Goal: Task Accomplishment & Management: Manage account settings

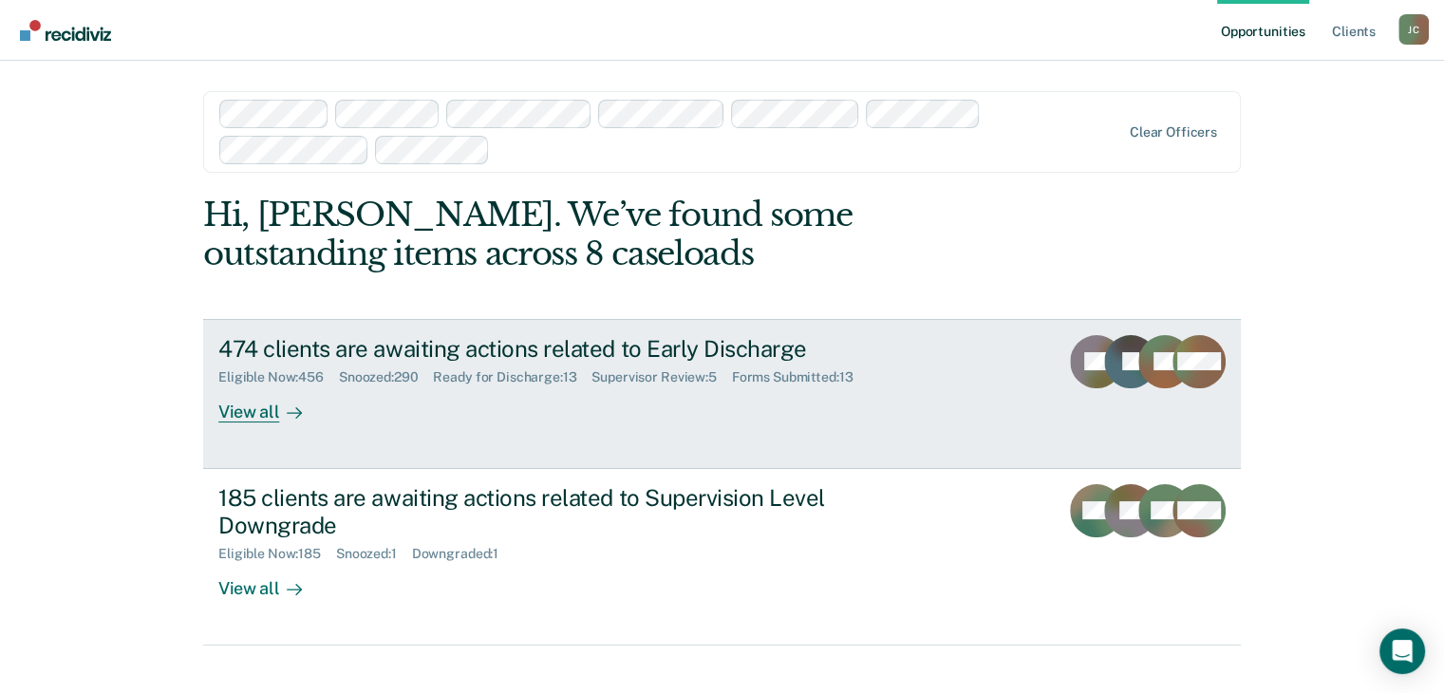
click at [513, 342] on div "474 clients are awaiting actions related to Early Discharge" at bounding box center [551, 349] width 666 height 28
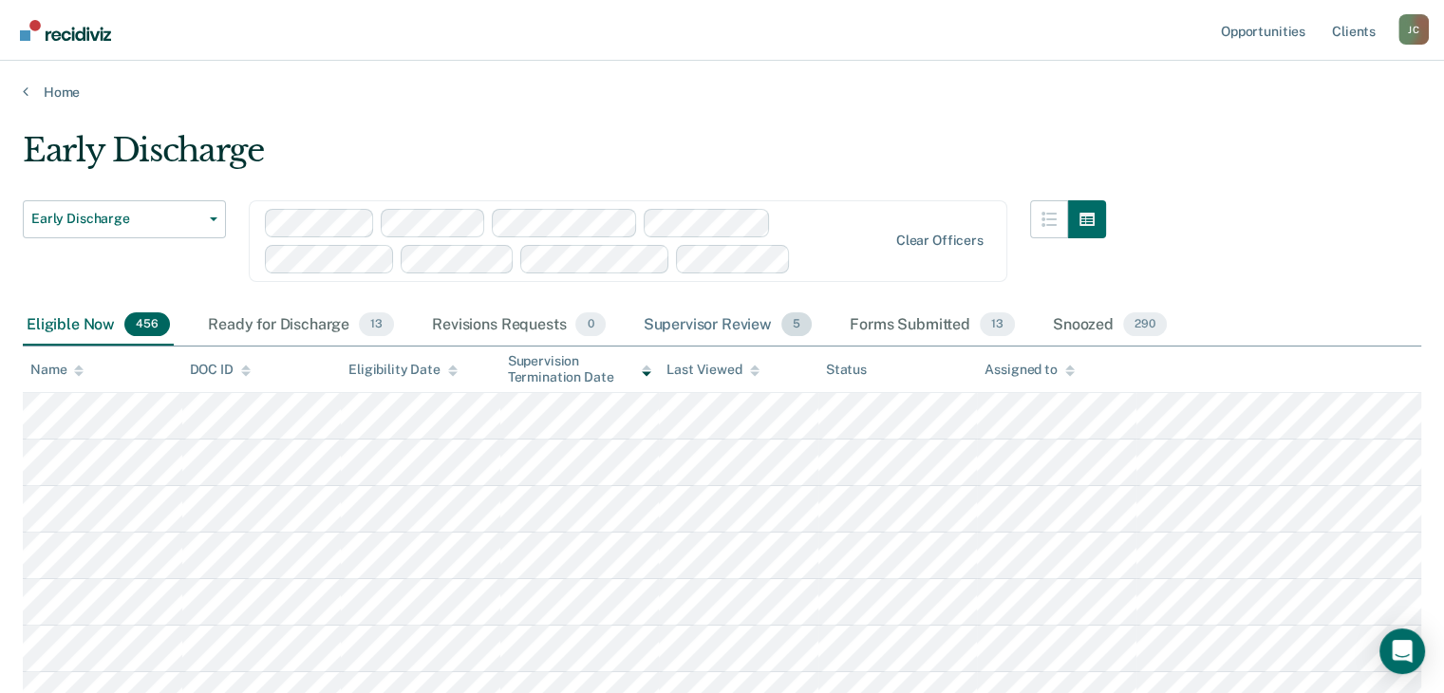
click at [709, 332] on div "Supervisor Review 5" at bounding box center [728, 326] width 177 height 42
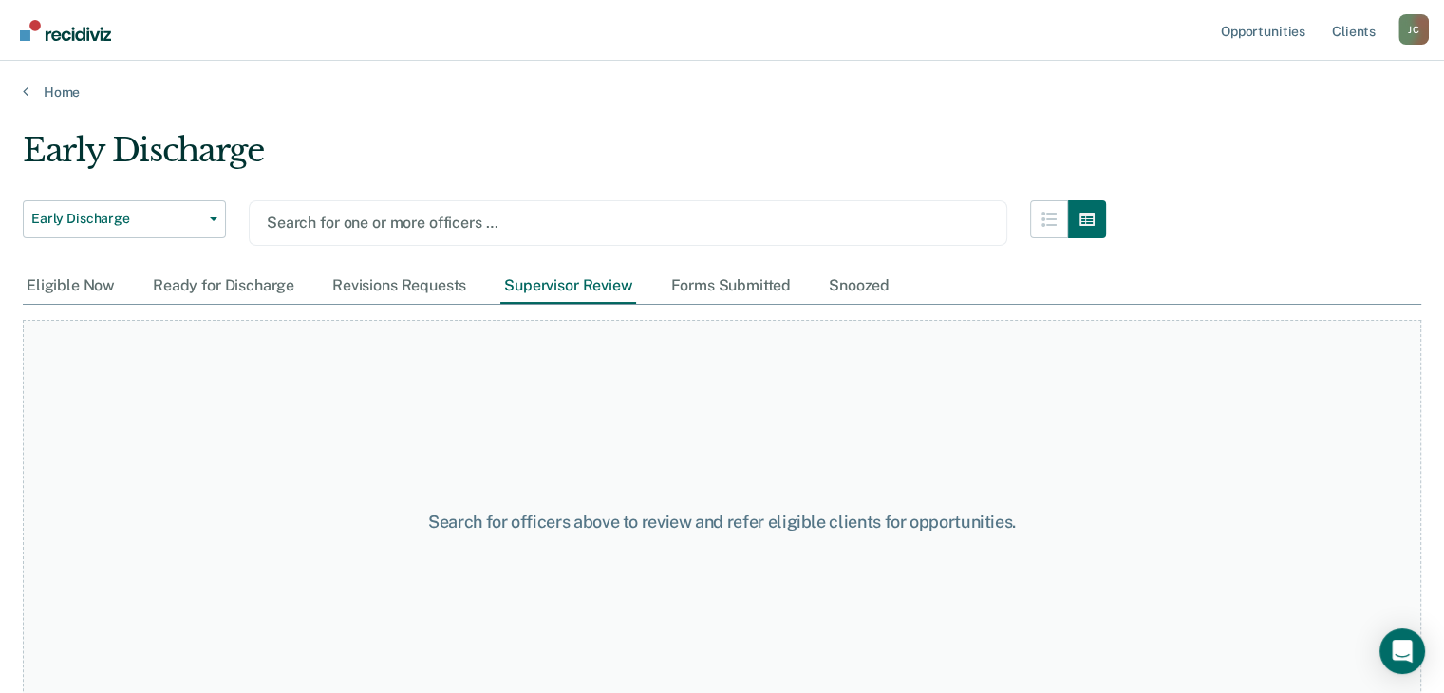
click at [398, 214] on div at bounding box center [628, 223] width 722 height 22
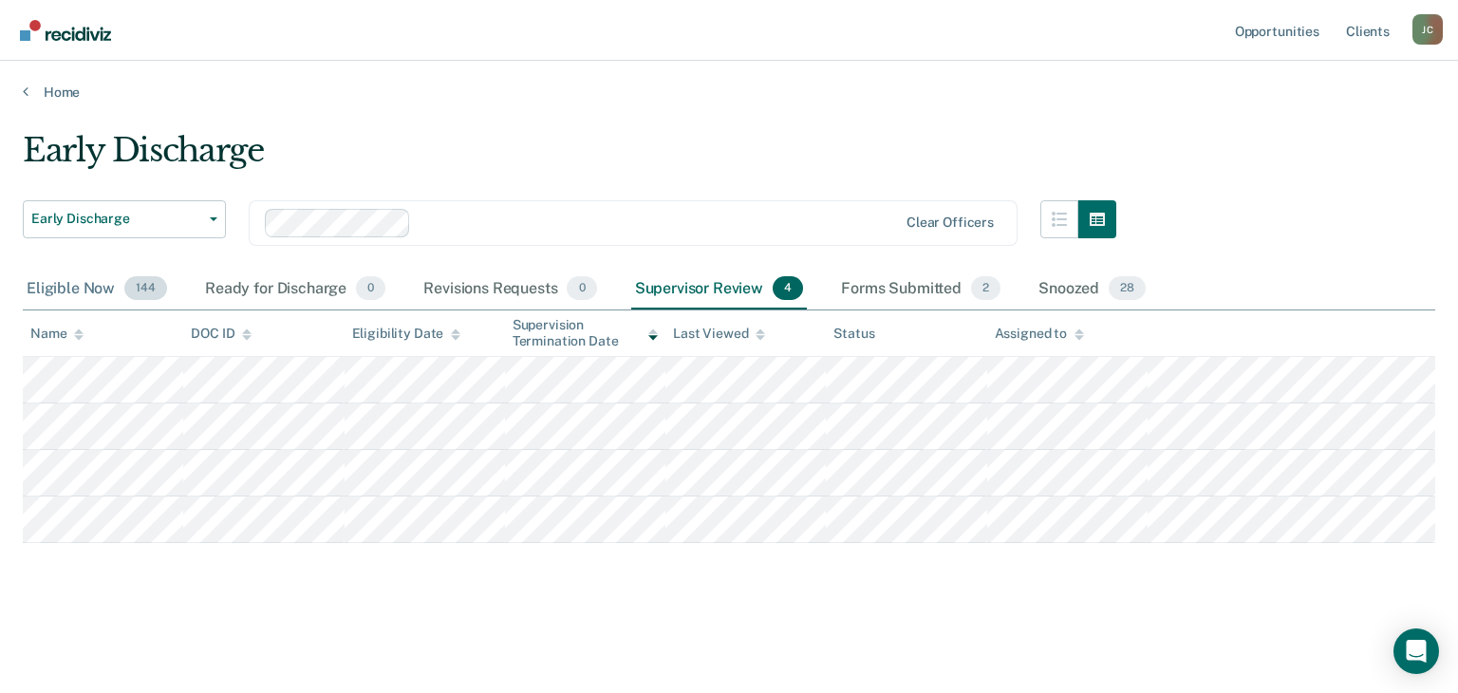
click at [49, 286] on div "Eligible Now 144" at bounding box center [97, 290] width 148 height 42
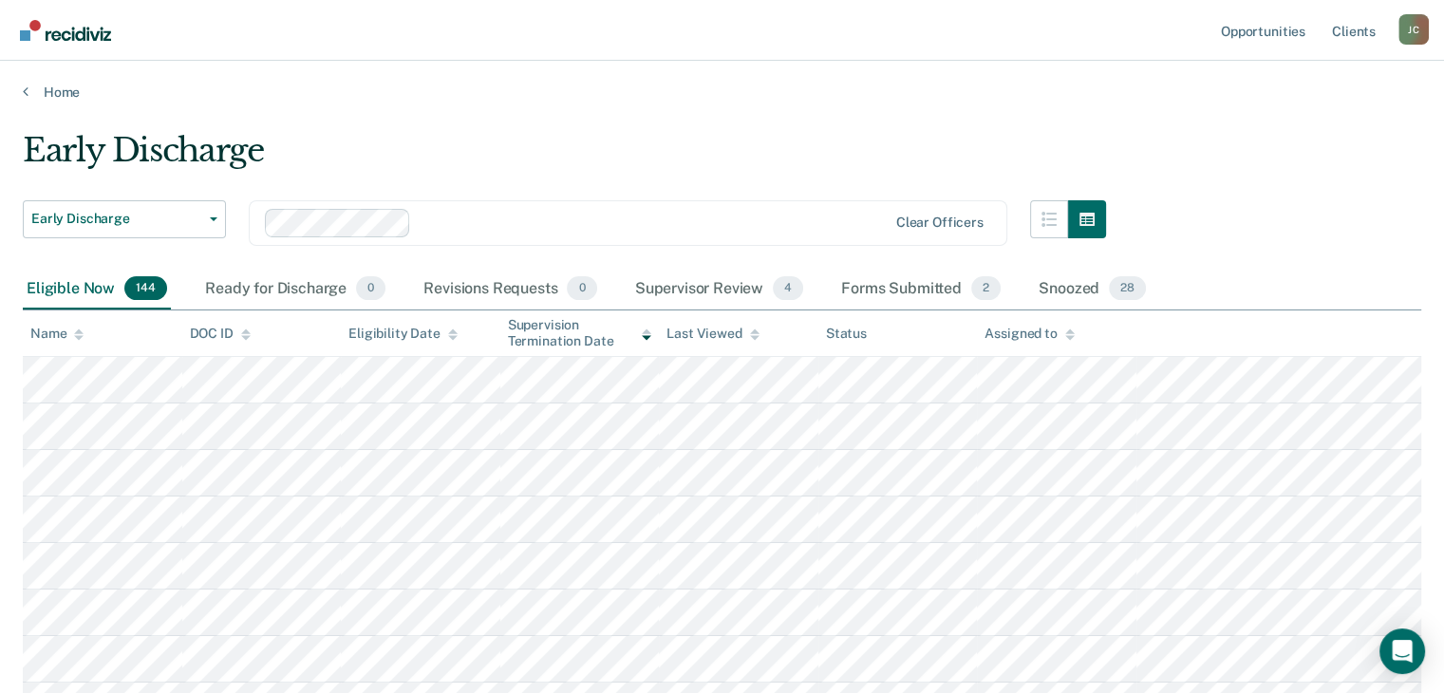
click at [83, 333] on icon at bounding box center [78, 334] width 9 height 12
click at [752, 282] on div "Supervisor Review 4" at bounding box center [719, 290] width 177 height 42
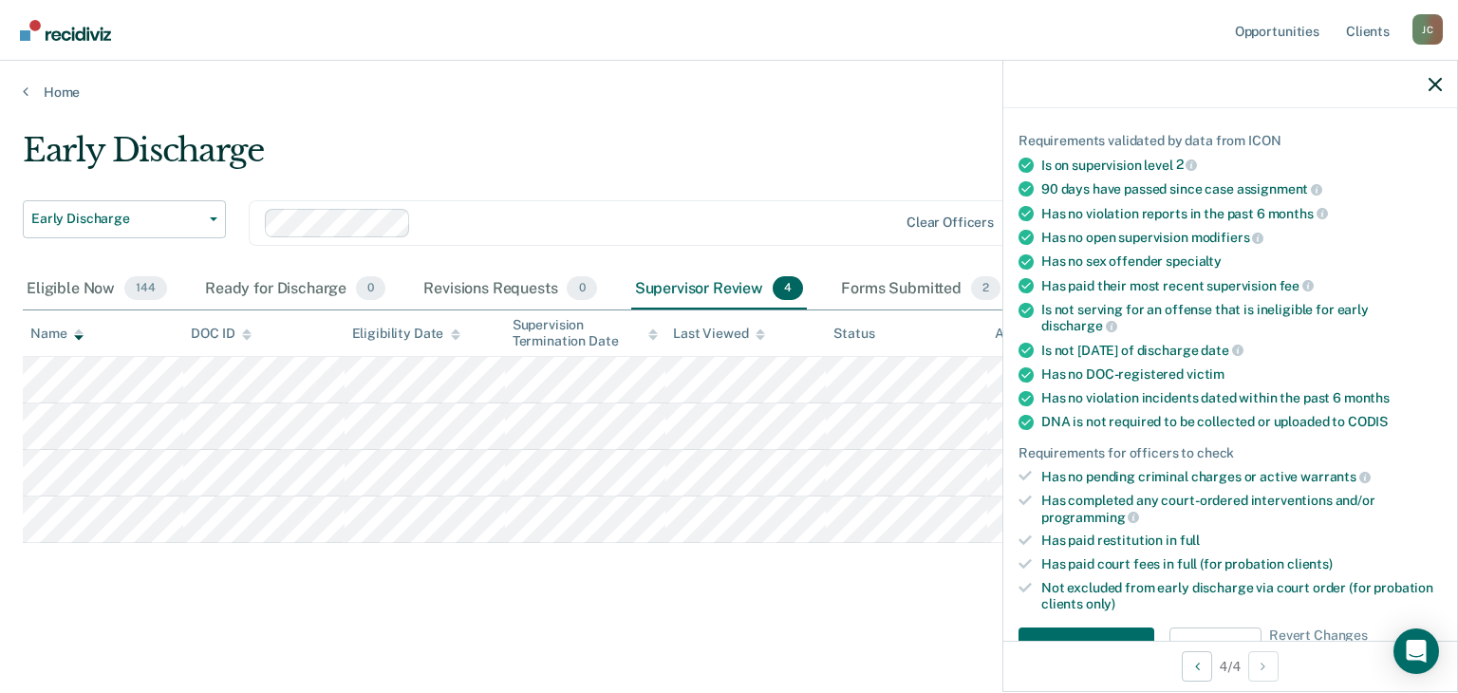
scroll to position [285, 0]
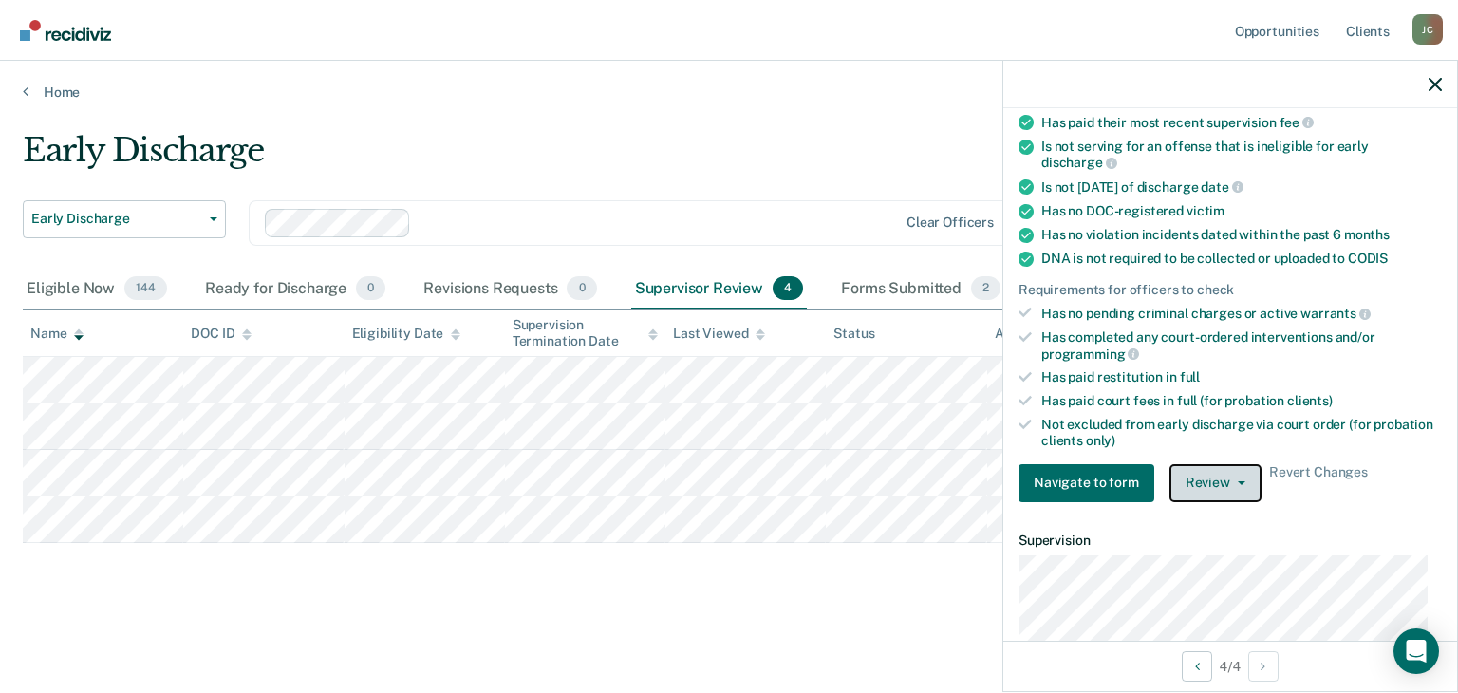
click at [1219, 473] on button "Review" at bounding box center [1215, 483] width 92 height 38
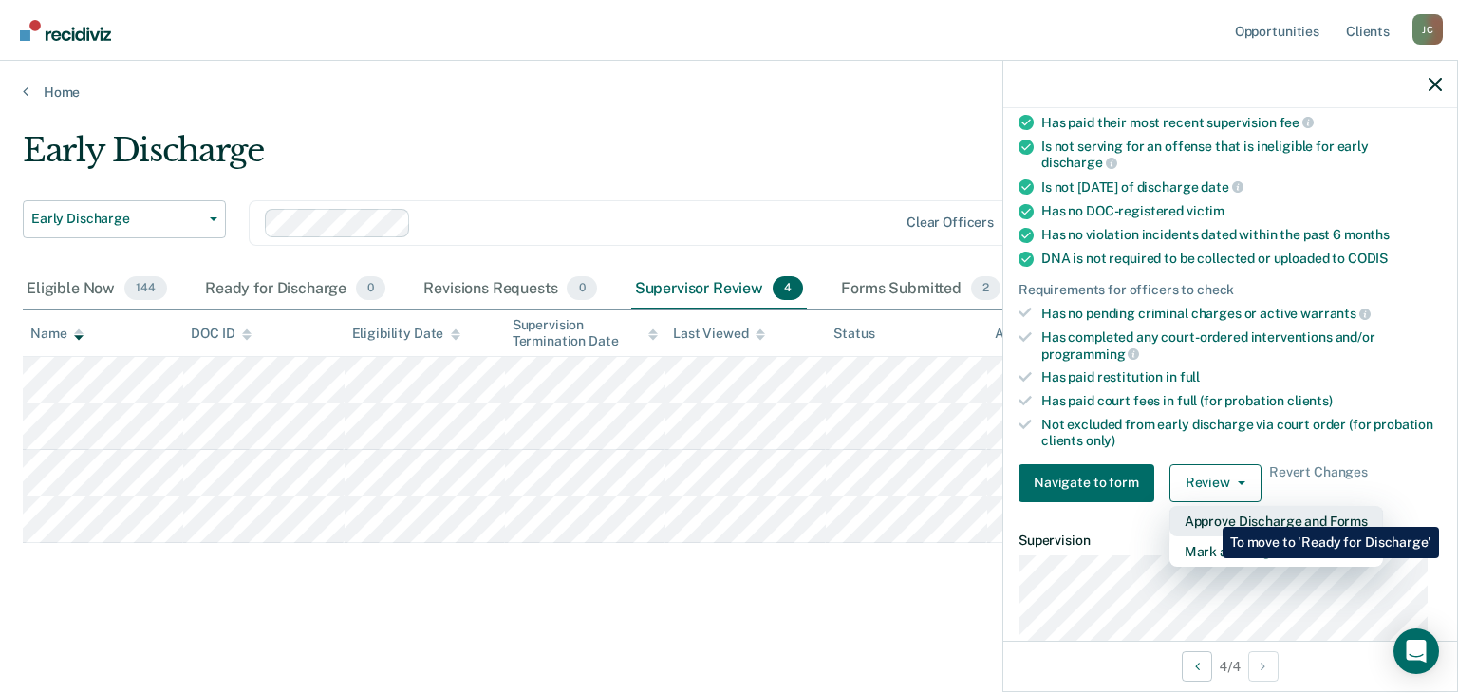
click at [1208, 513] on button "Approve Discharge and Forms" at bounding box center [1276, 521] width 214 height 30
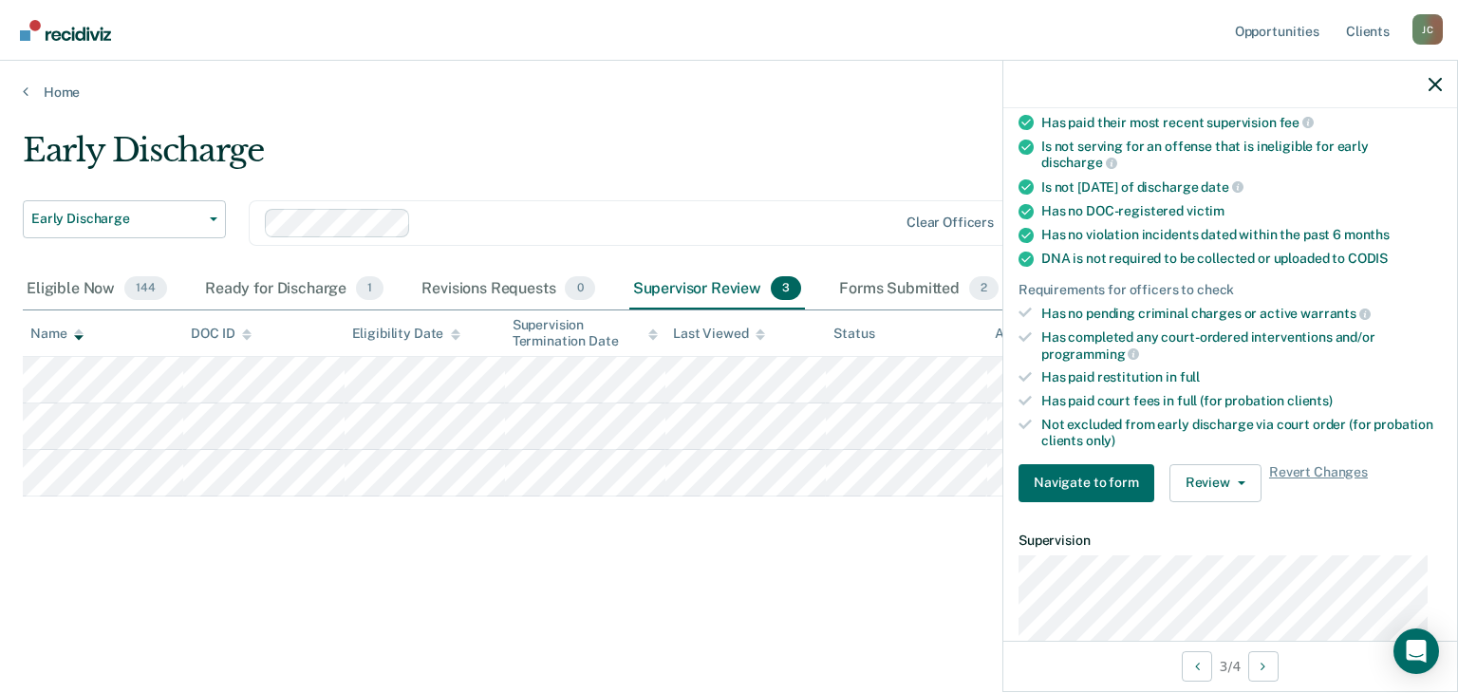
scroll to position [190, 0]
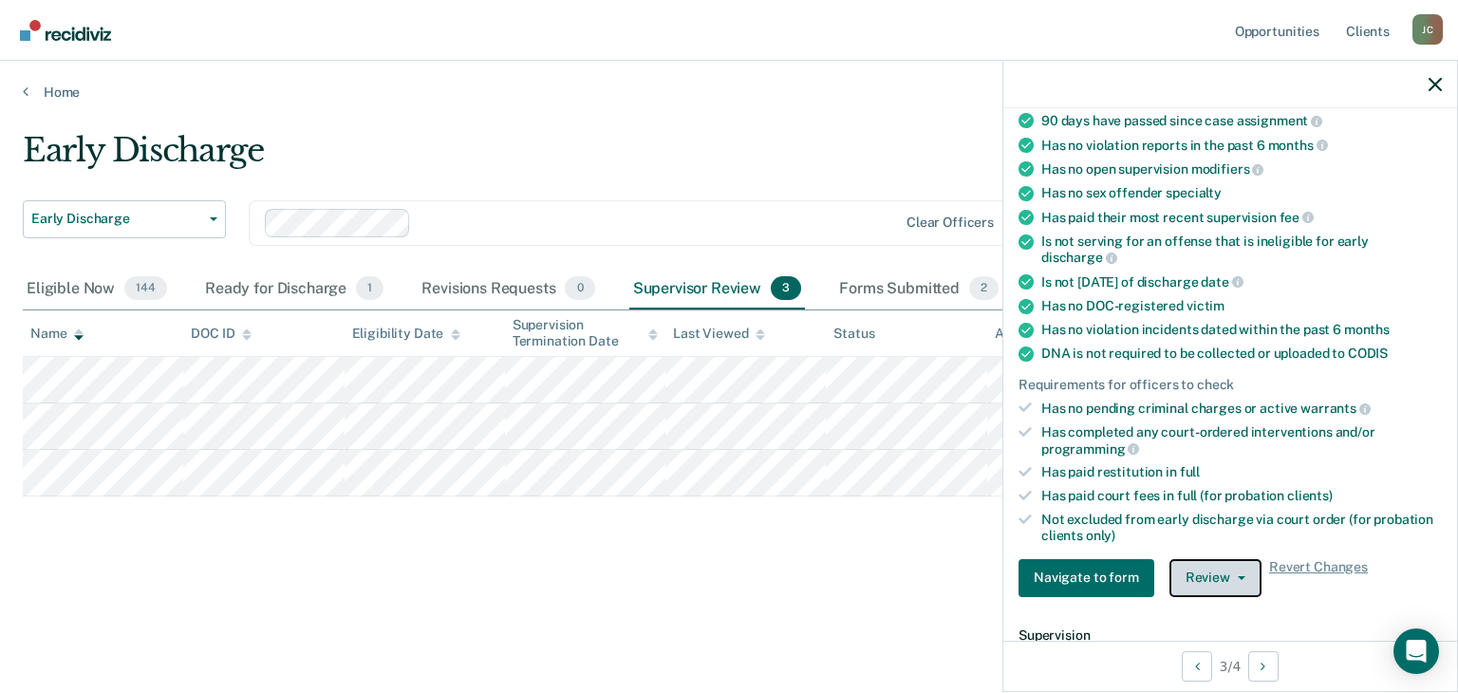
click at [1221, 570] on button "Review" at bounding box center [1215, 578] width 92 height 38
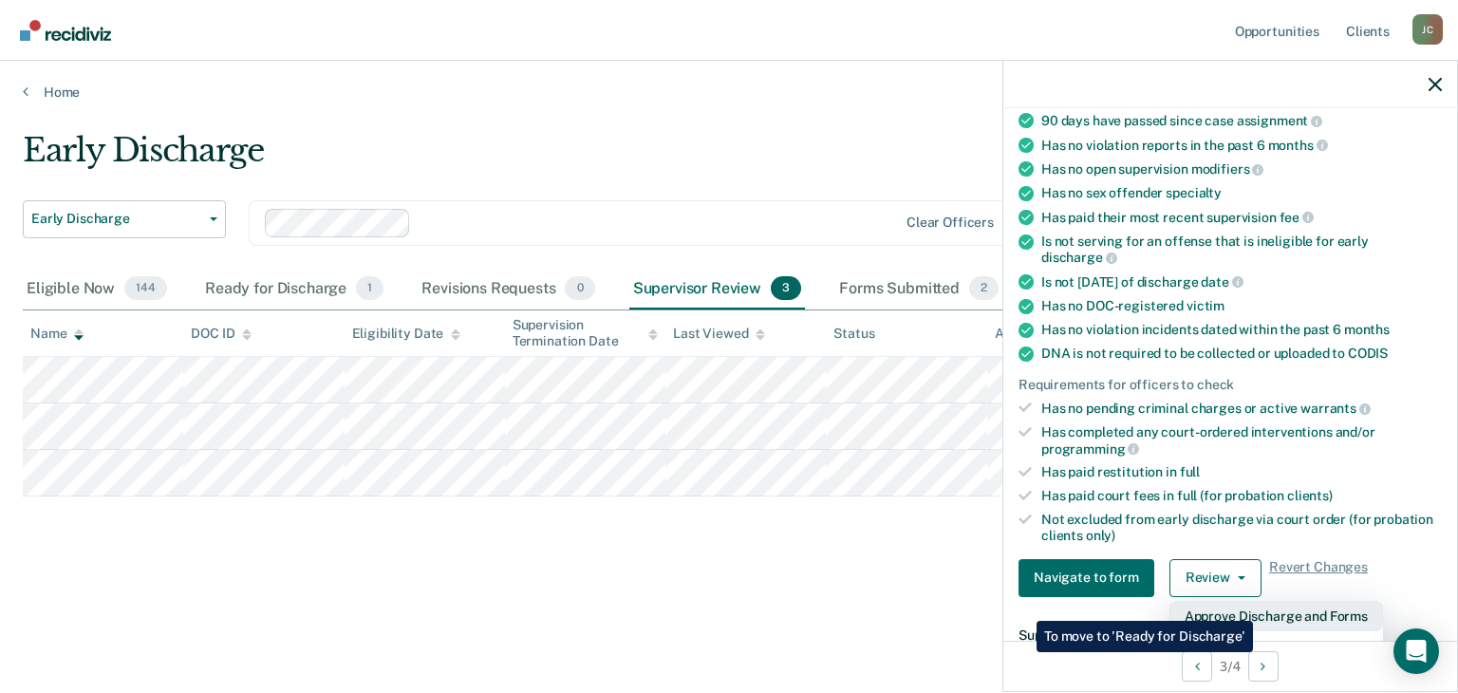
click at [1253, 606] on button "Approve Discharge and Forms" at bounding box center [1276, 616] width 214 height 30
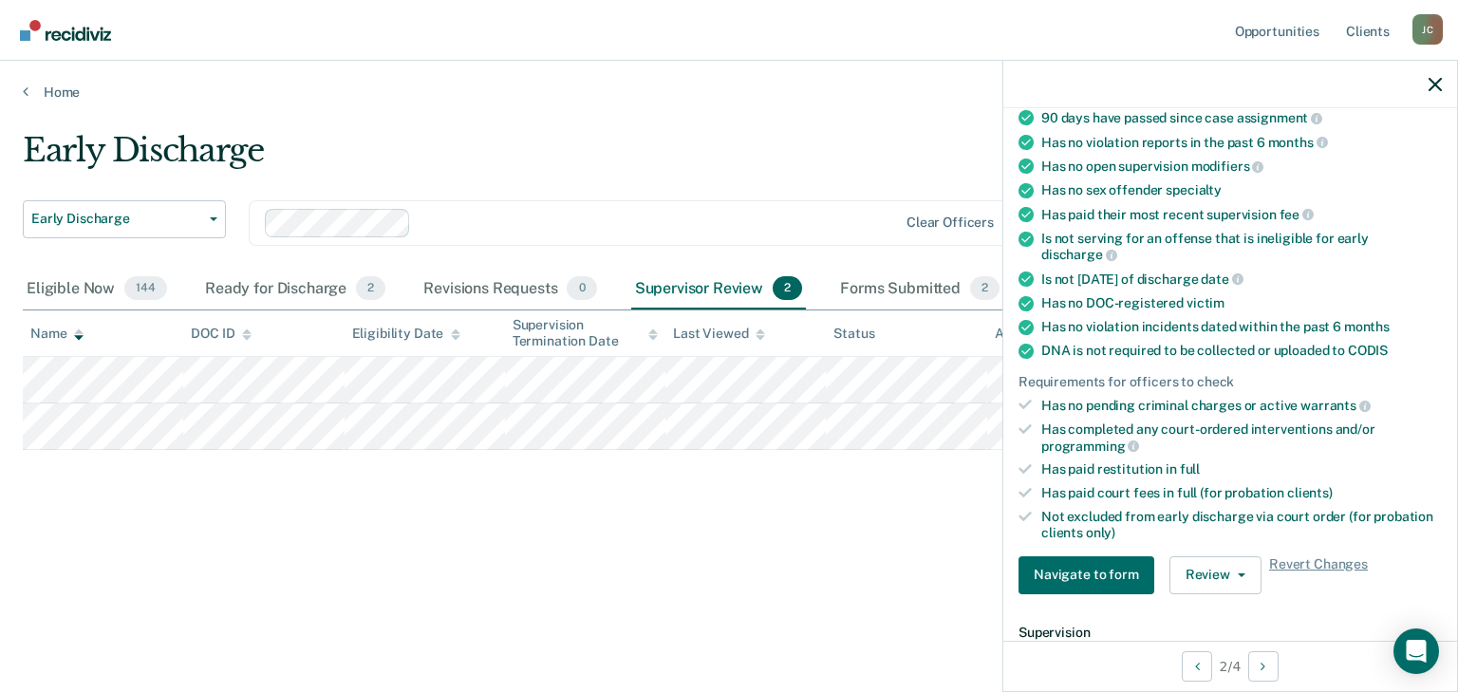
scroll to position [475, 0]
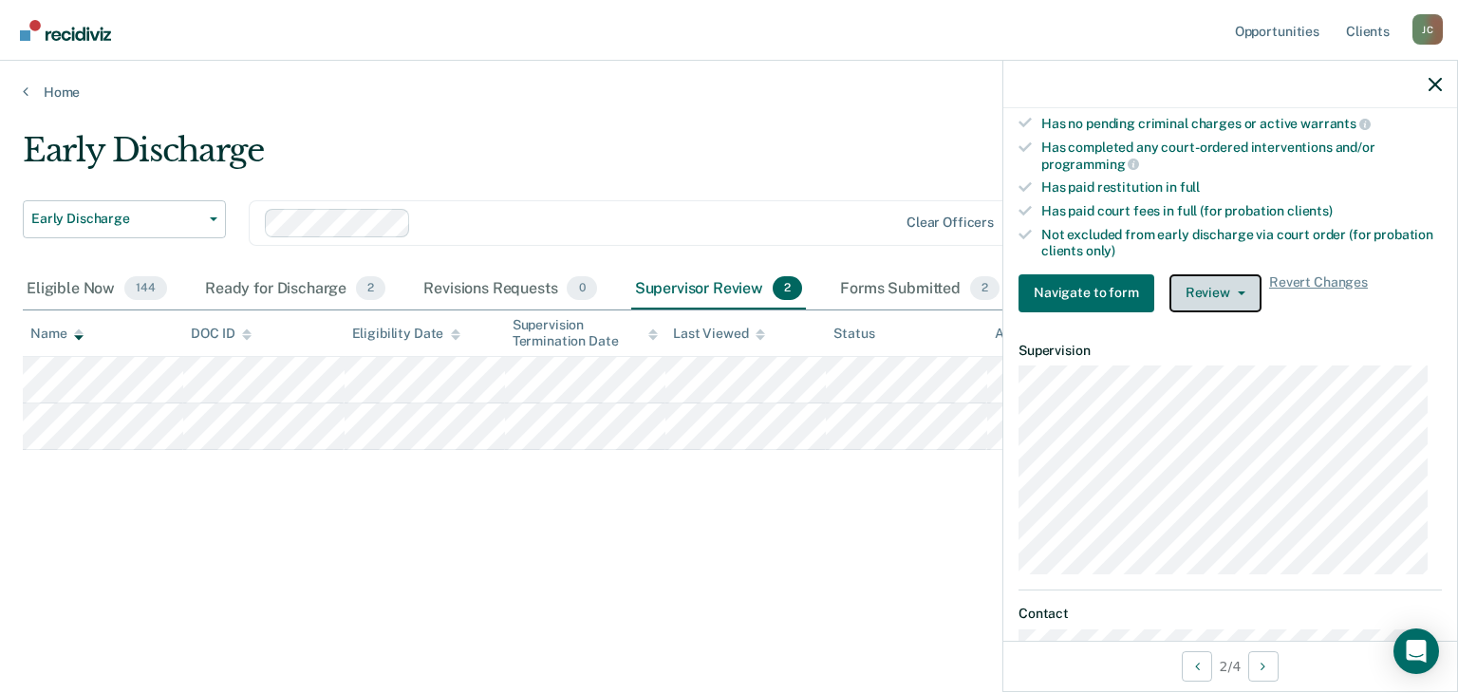
click at [1195, 279] on button "Review" at bounding box center [1215, 293] width 92 height 38
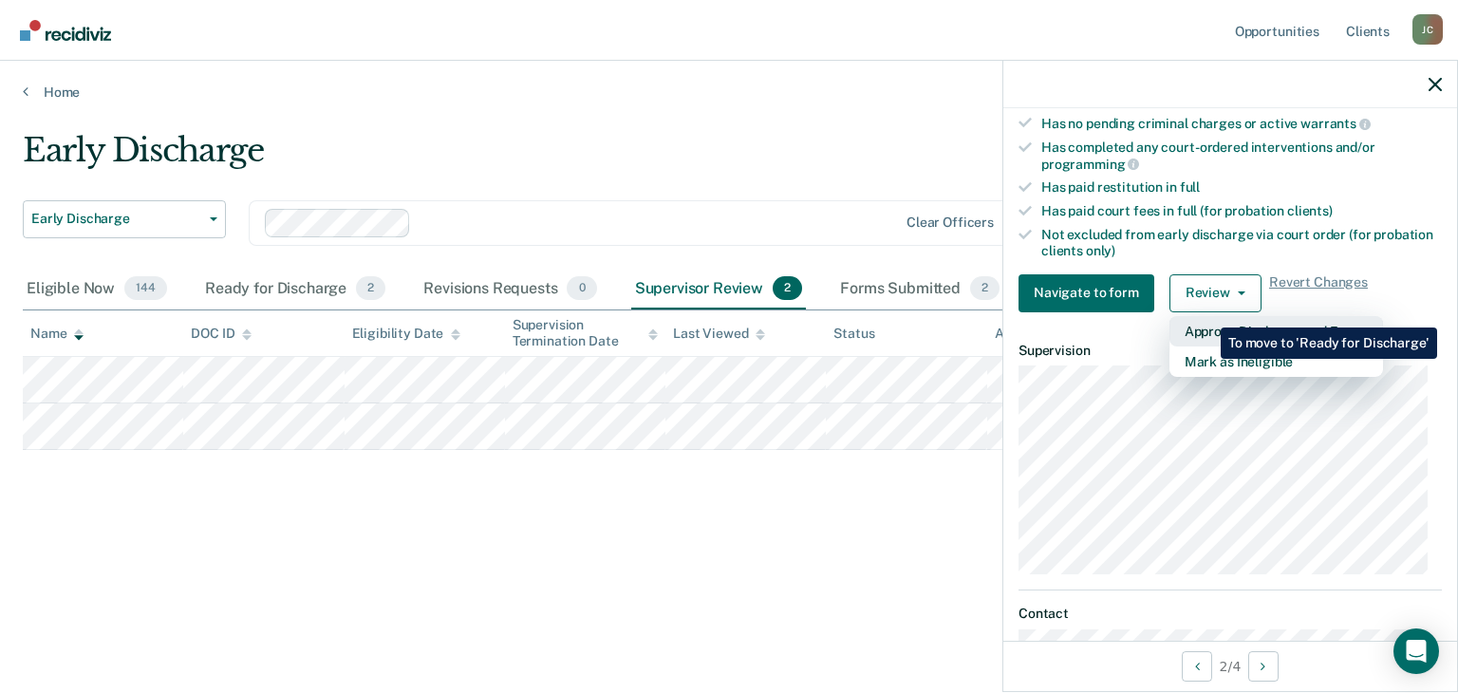
click at [1206, 316] on button "Approve Discharge and Forms" at bounding box center [1276, 331] width 214 height 30
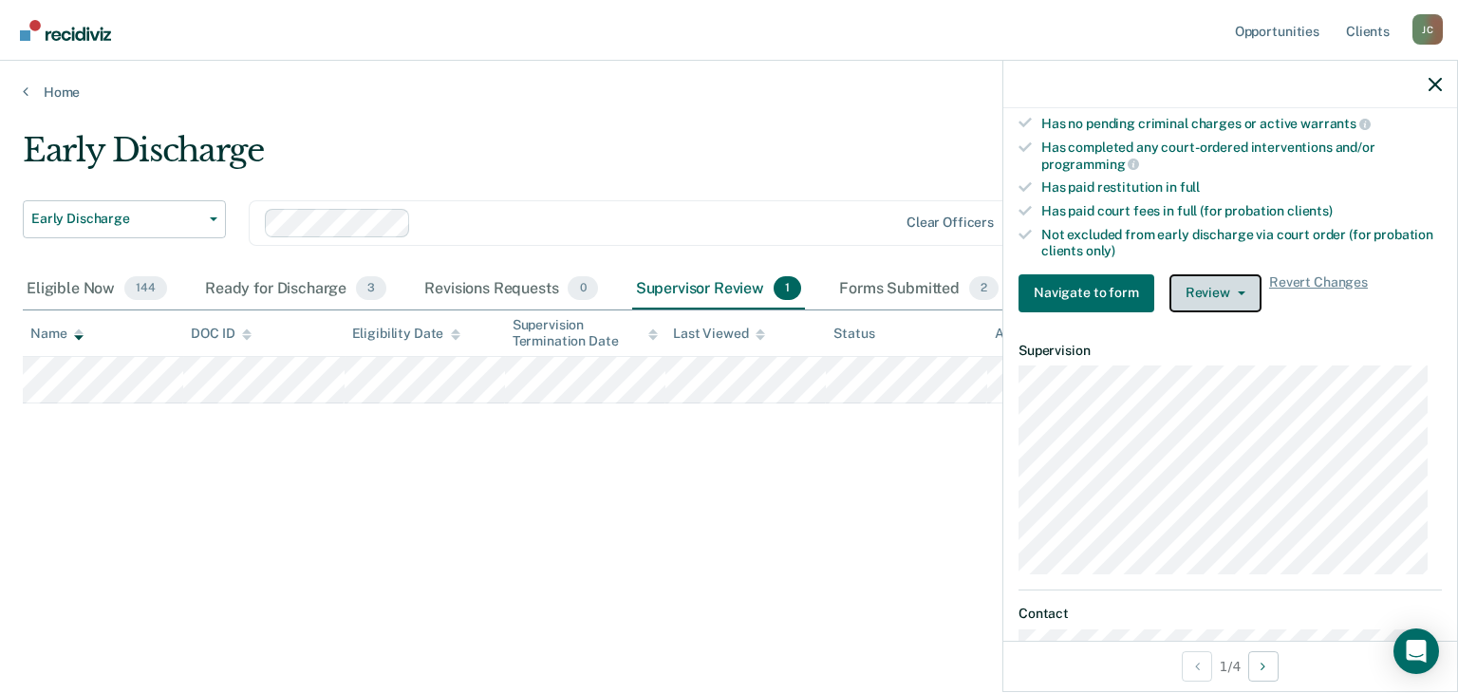
click at [1207, 276] on button "Review" at bounding box center [1215, 293] width 92 height 38
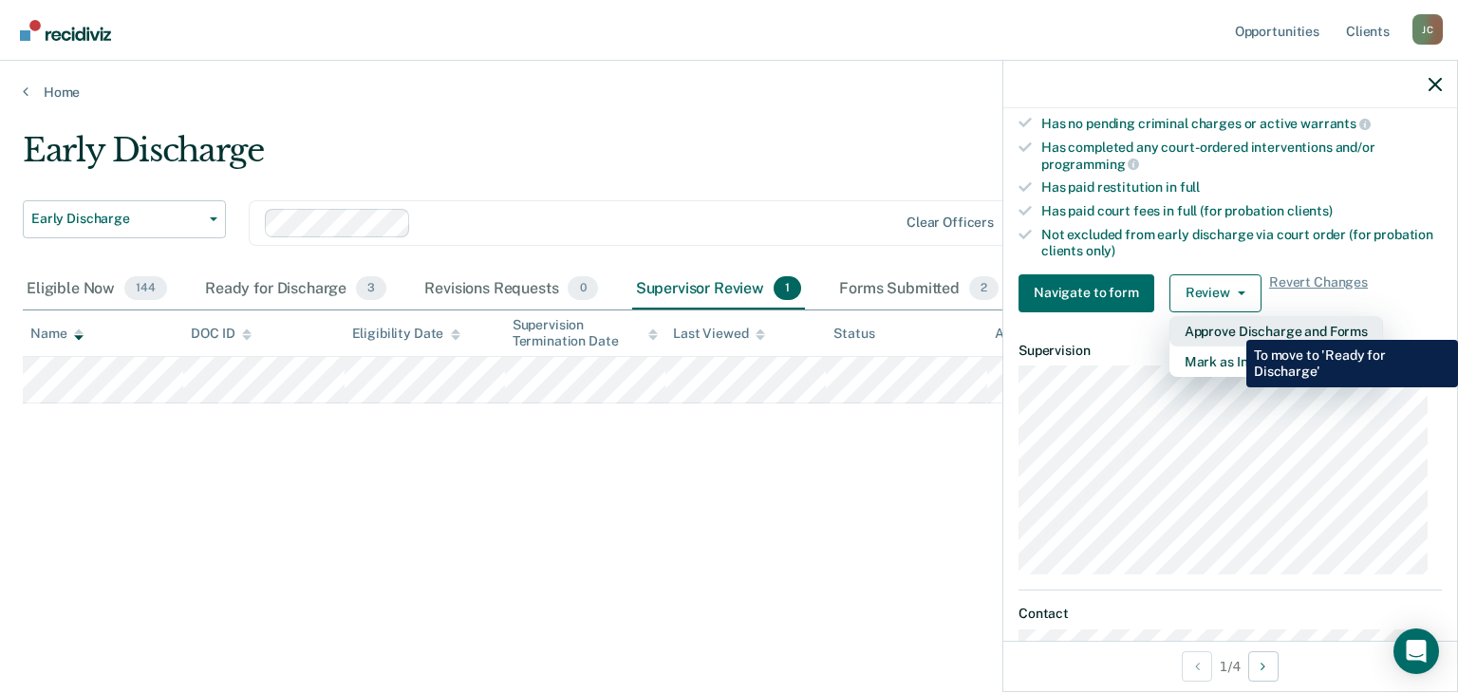
click at [1232, 326] on button "Approve Discharge and Forms" at bounding box center [1276, 331] width 214 height 30
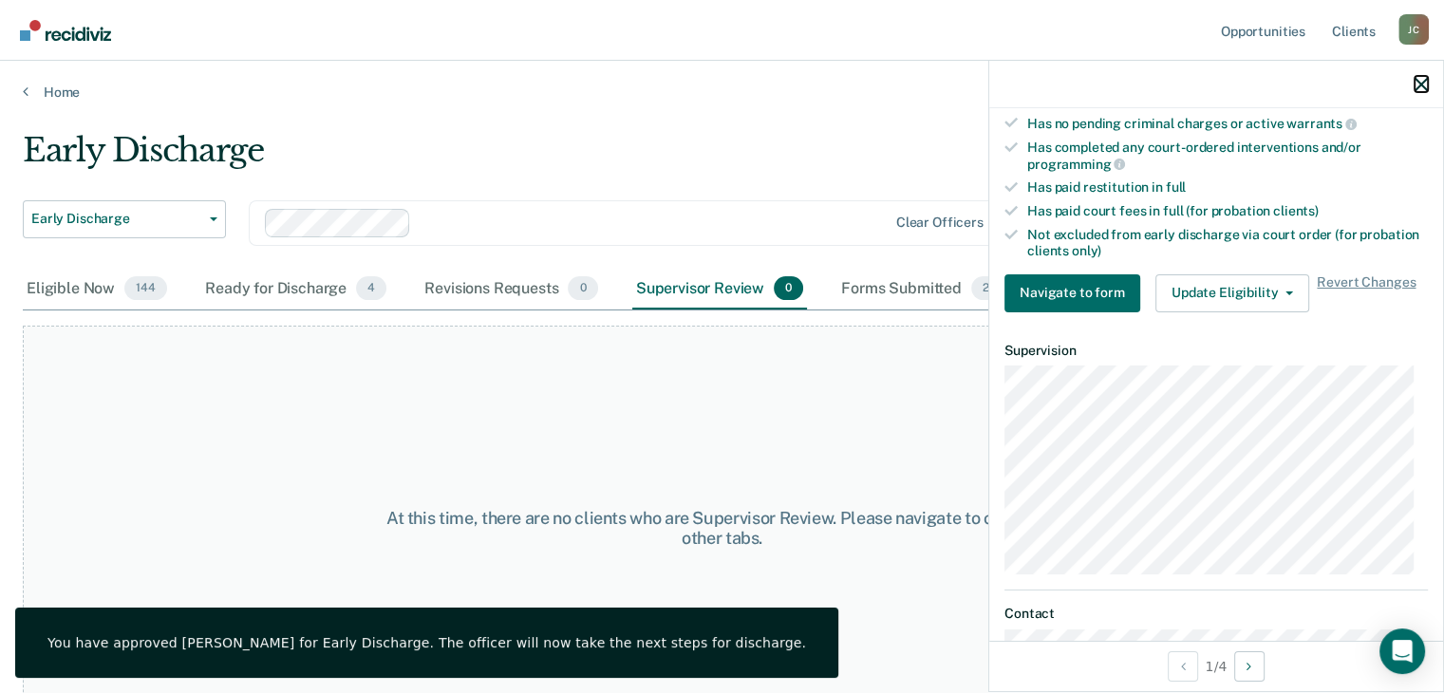
click at [1420, 88] on icon "button" at bounding box center [1420, 84] width 13 height 13
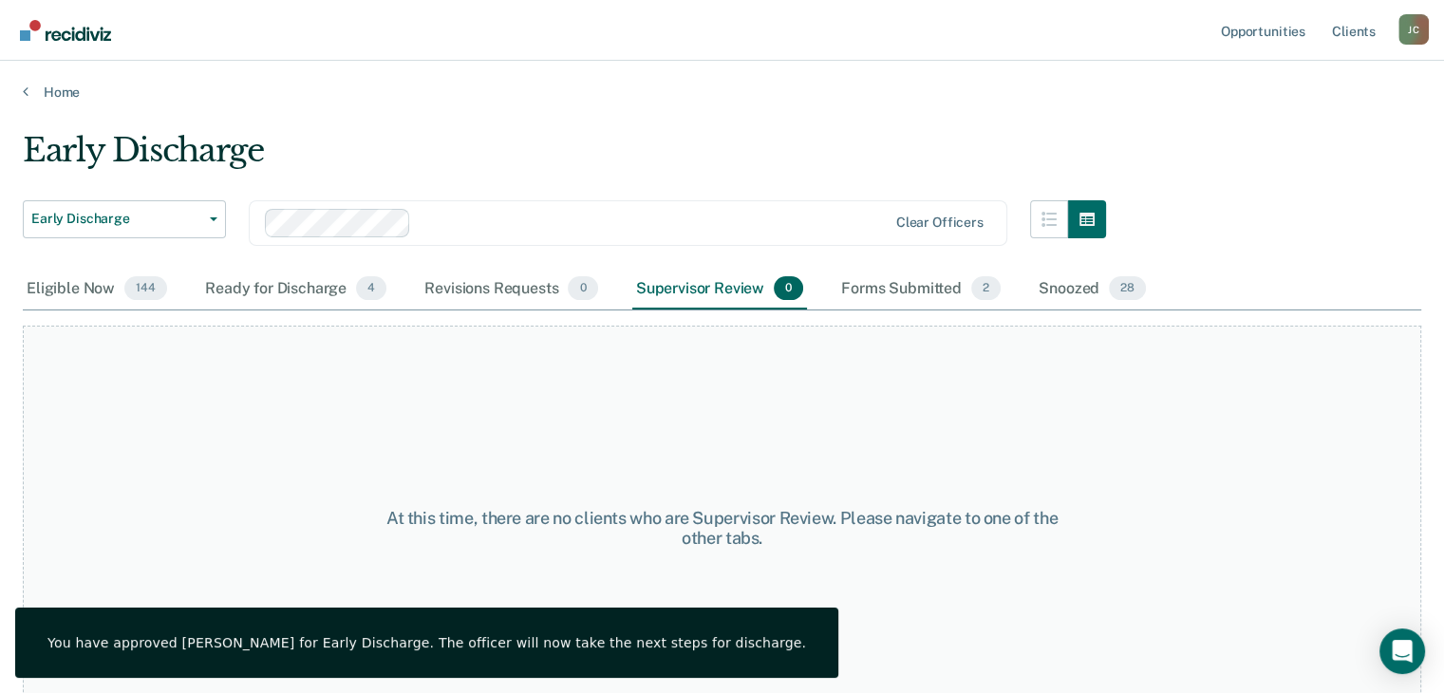
click at [757, 148] on div "Early Discharge" at bounding box center [564, 158] width 1083 height 54
click at [659, 229] on div at bounding box center [652, 223] width 467 height 22
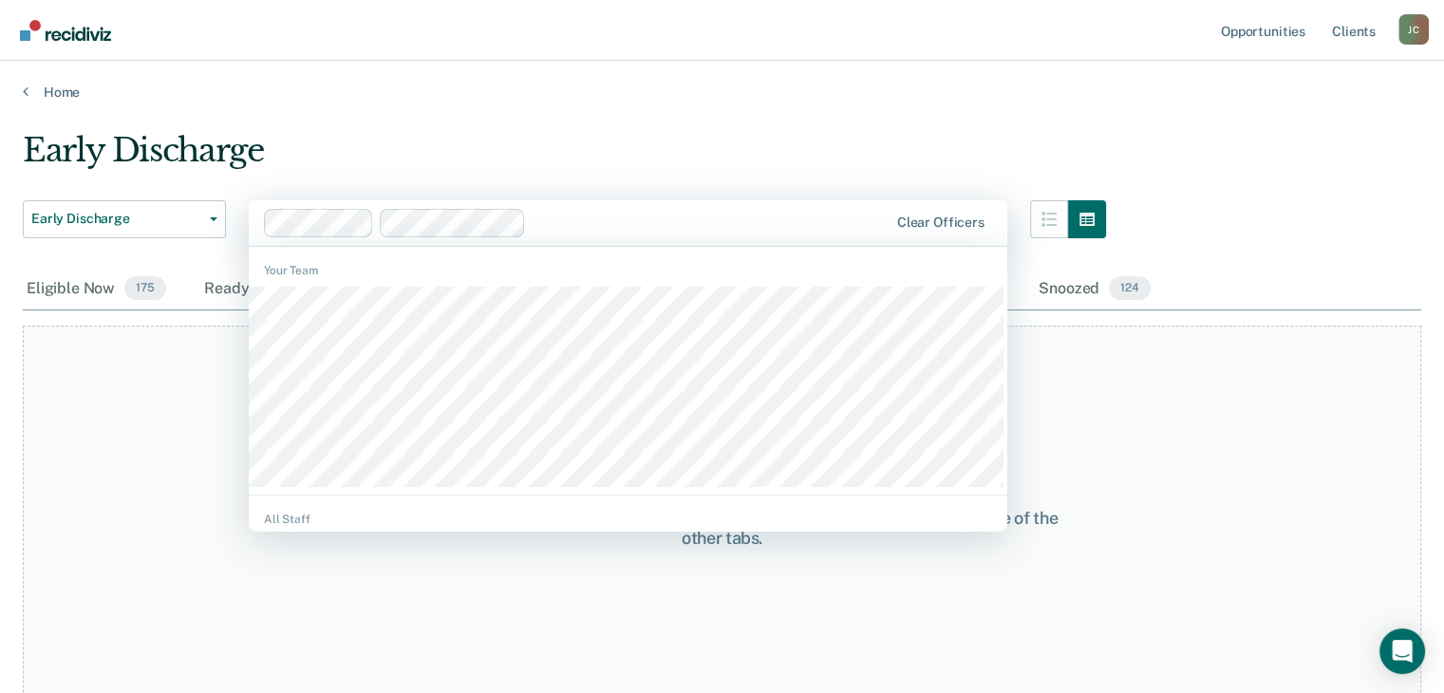
click at [727, 222] on div at bounding box center [709, 223] width 353 height 22
click at [718, 213] on div at bounding box center [765, 223] width 243 height 22
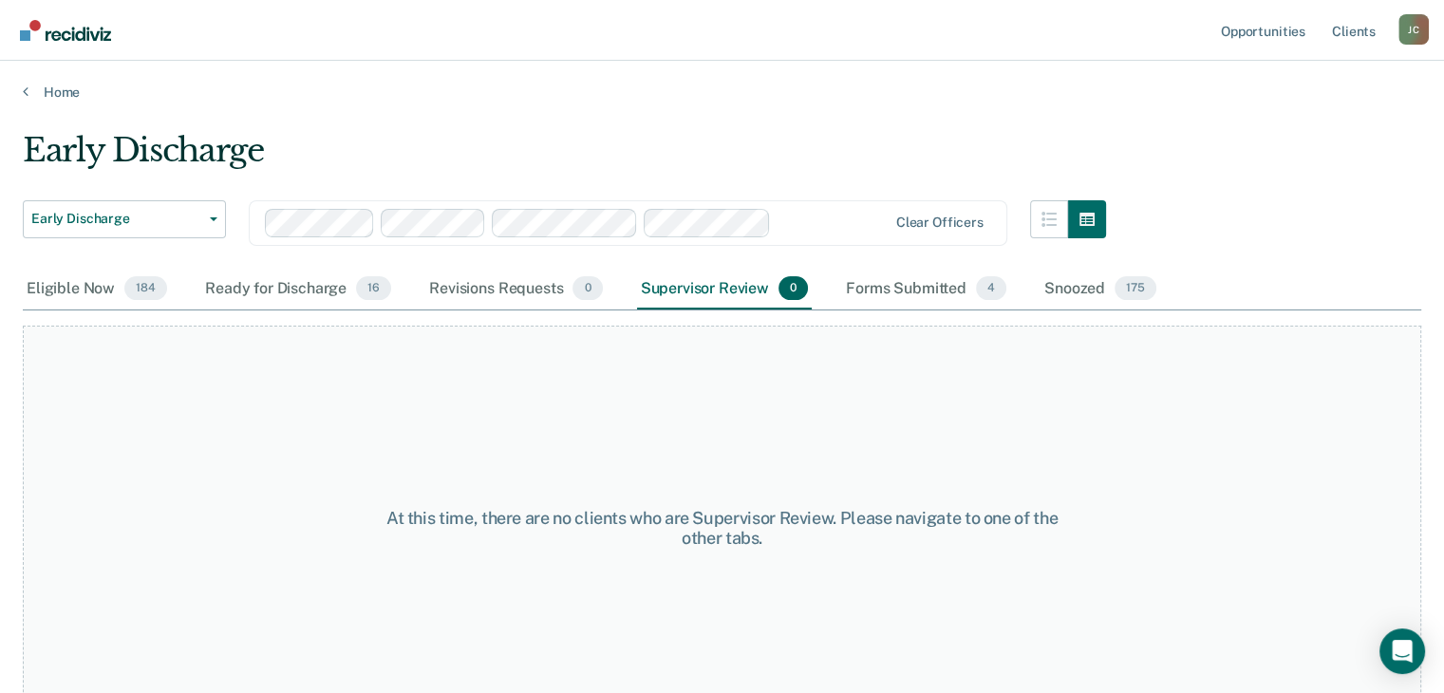
click at [814, 222] on div at bounding box center [832, 223] width 108 height 22
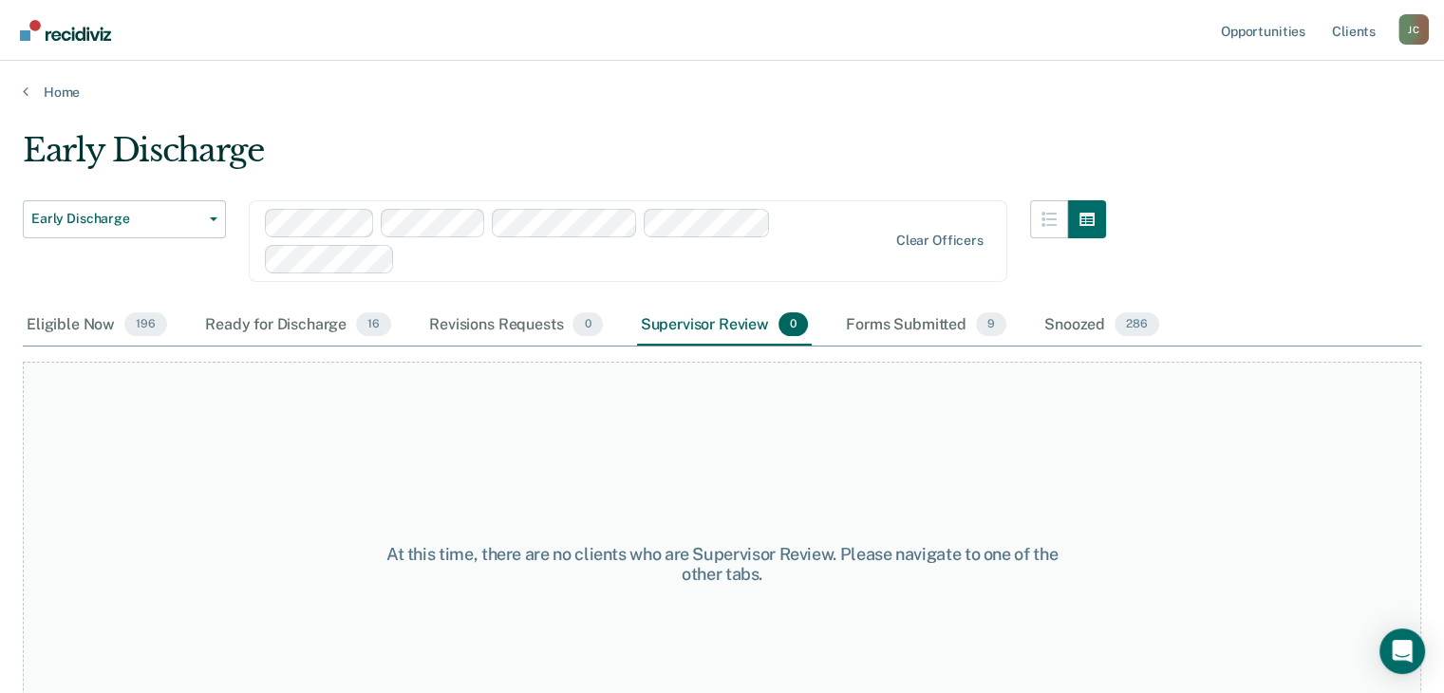
click at [819, 221] on div at bounding box center [577, 241] width 624 height 65
click at [830, 232] on div at bounding box center [577, 241] width 624 height 65
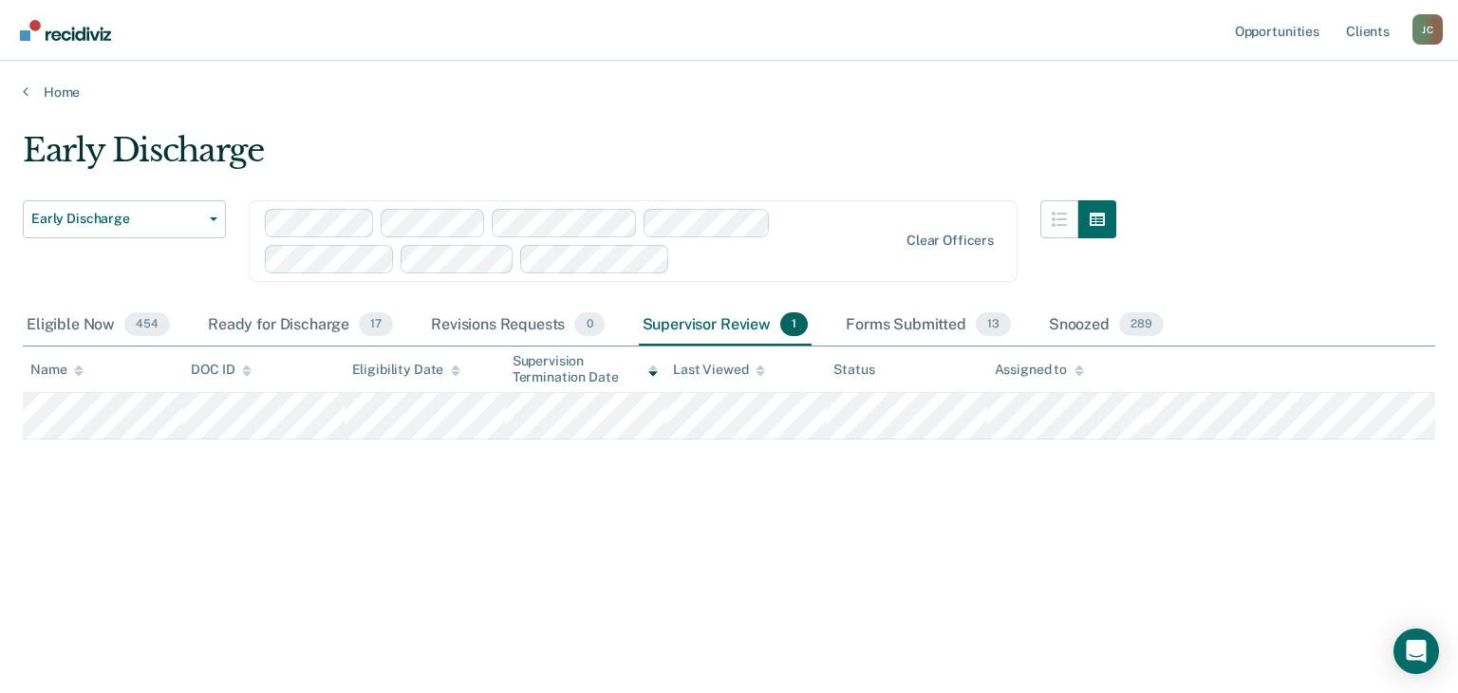
click at [820, 241] on div at bounding box center [582, 241] width 634 height 65
